Goal: Task Accomplishment & Management: Use online tool/utility

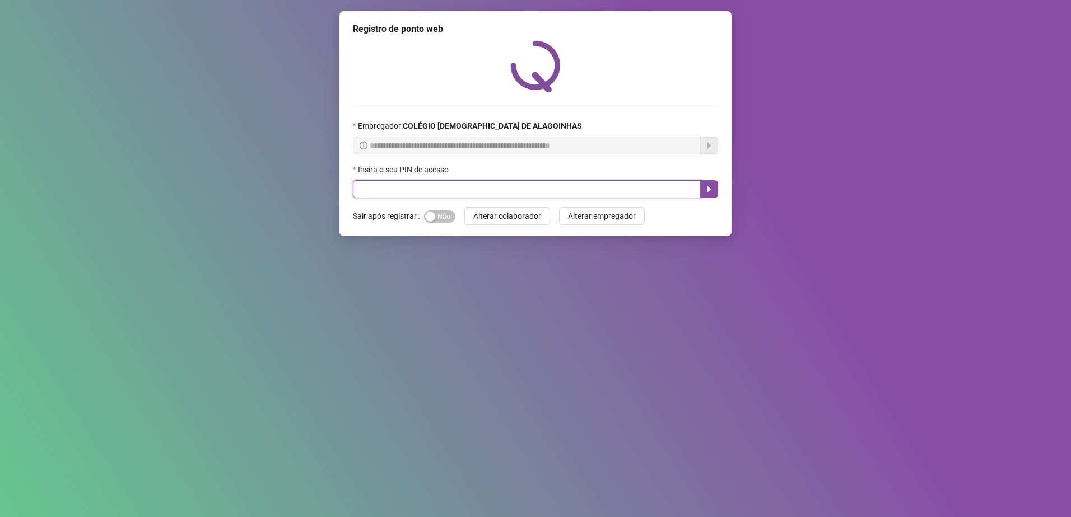
click at [377, 191] on input "text" at bounding box center [527, 189] width 348 height 18
type input "*****"
click at [711, 191] on icon "caret-right" at bounding box center [708, 189] width 9 height 9
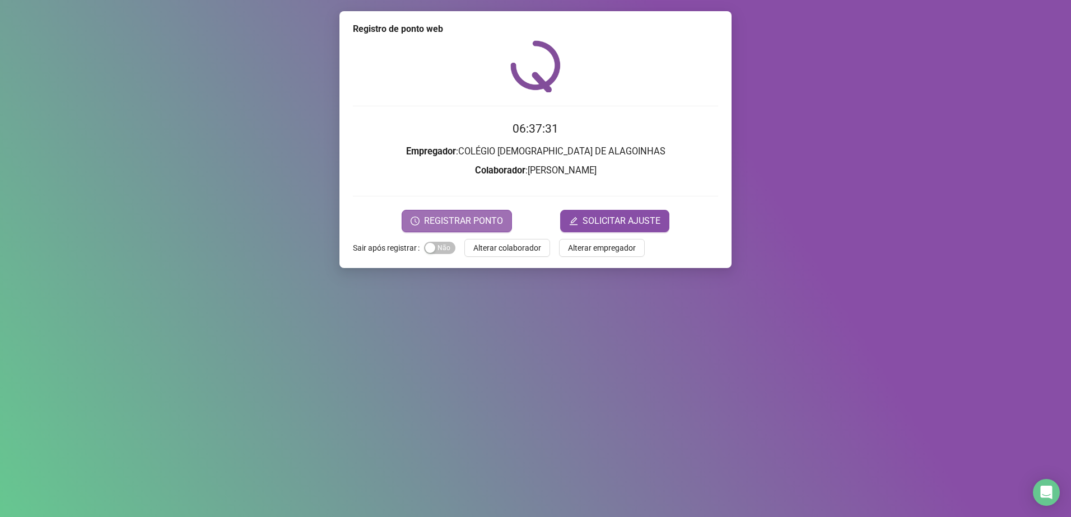
click at [465, 217] on span "REGISTRAR PONTO" at bounding box center [463, 220] width 79 height 13
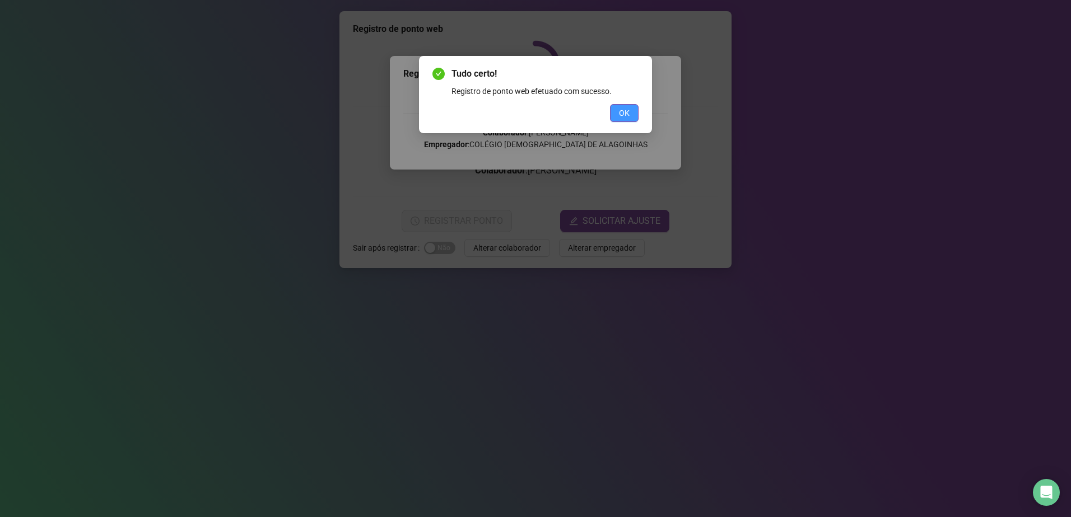
click at [628, 113] on span "OK" at bounding box center [624, 113] width 11 height 12
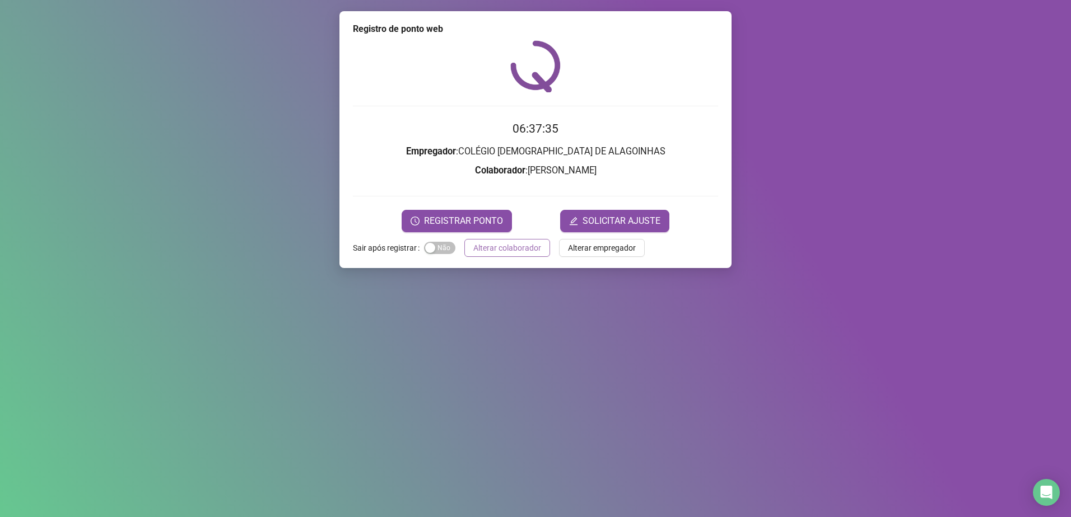
click at [498, 245] on span "Alterar colaborador" at bounding box center [507, 248] width 68 height 12
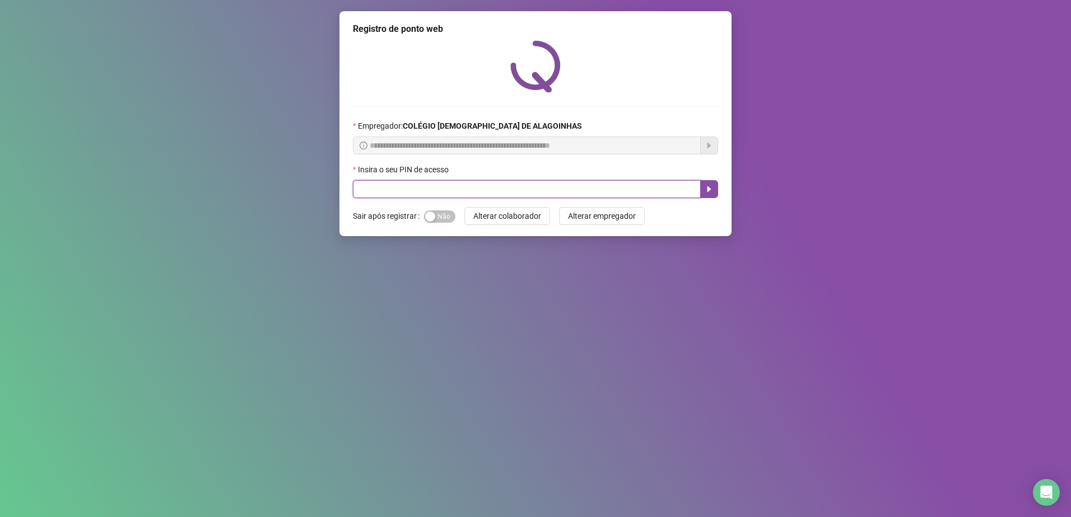
click at [414, 185] on input "text" at bounding box center [527, 189] width 348 height 18
type input "*****"
click at [709, 190] on icon "caret-right" at bounding box center [709, 189] width 4 height 6
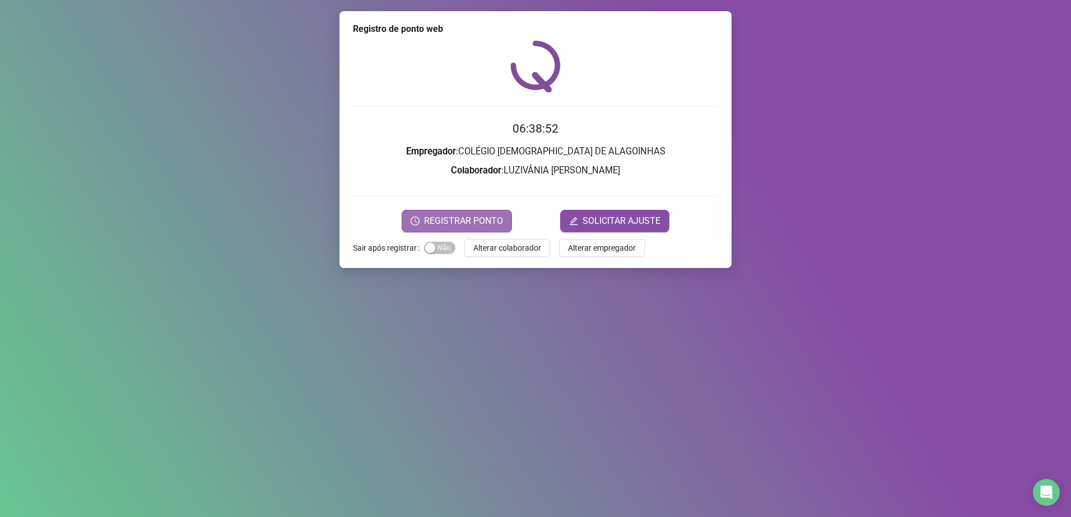
click at [473, 221] on span "REGISTRAR PONTO" at bounding box center [463, 220] width 79 height 13
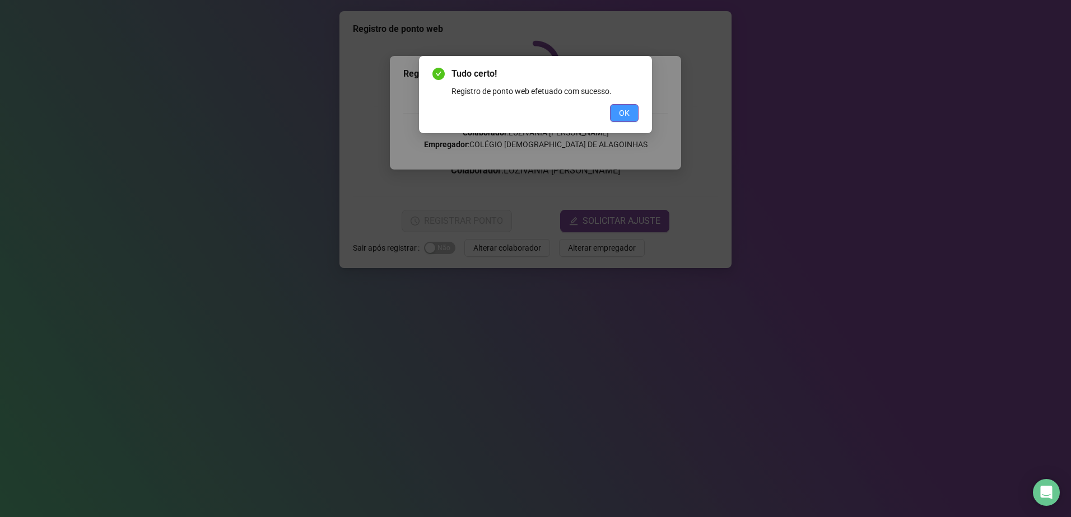
click at [628, 118] on span "OK" at bounding box center [624, 113] width 11 height 12
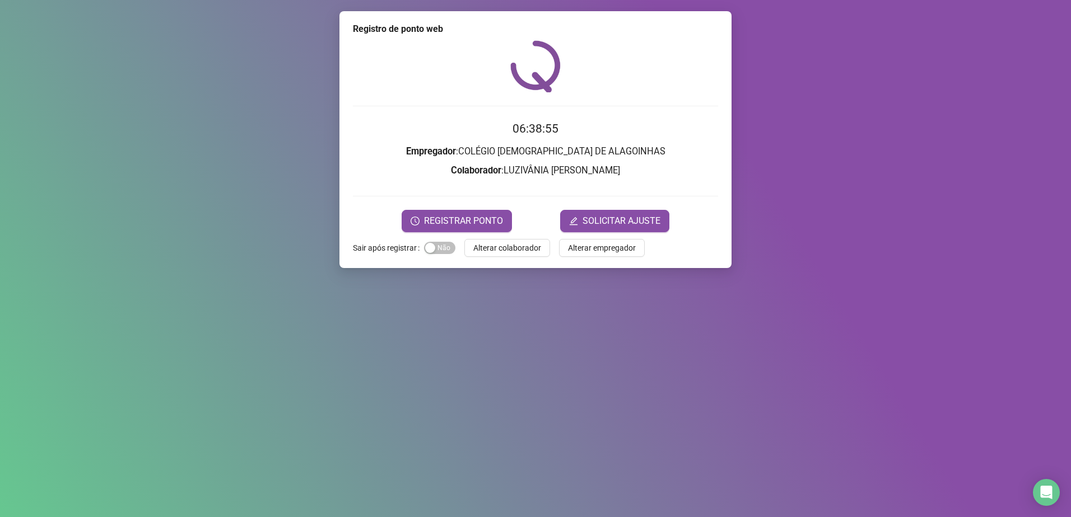
click at [828, 104] on div "Registro de ponto web 06:38:55 Empregador : COLÉGIO ADVENTISTA DE ALAGOINHAS Co…" at bounding box center [535, 258] width 1071 height 517
click at [805, 105] on div "Registro de ponto web 06:39:12 Empregador : COLÉGIO ADVENTISTA DE ALAGOINHAS Co…" at bounding box center [535, 258] width 1071 height 517
click at [459, 221] on span "REGISTRAR PONTO" at bounding box center [463, 220] width 79 height 13
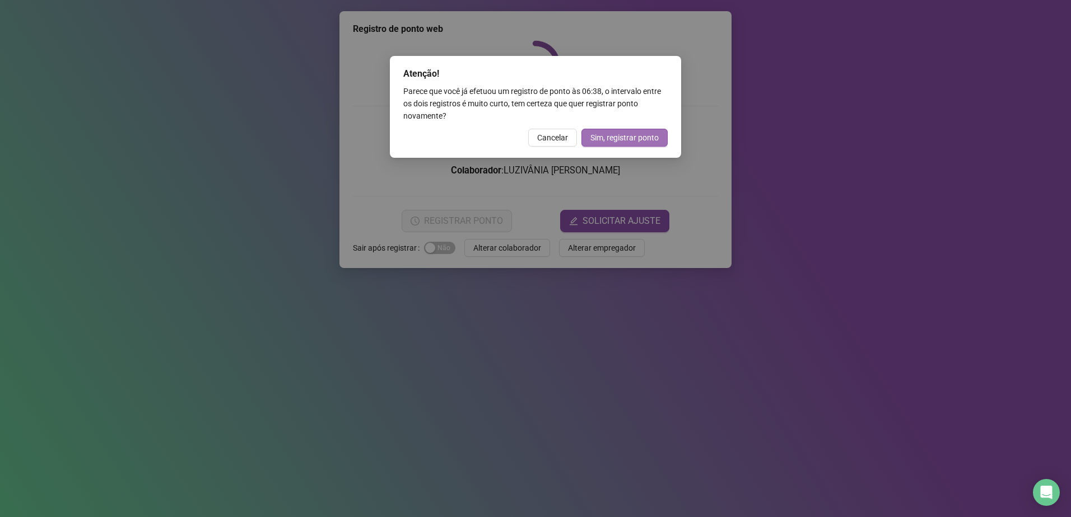
click at [639, 140] on span "Sim, registrar ponto" at bounding box center [624, 138] width 68 height 12
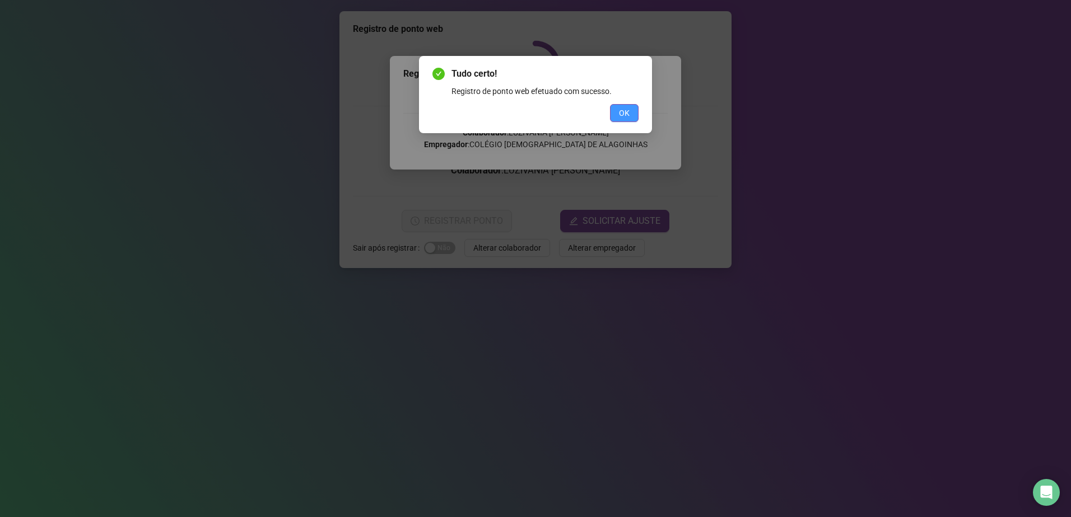
click at [638, 112] on button "OK" at bounding box center [624, 113] width 29 height 18
